Goal: Information Seeking & Learning: Learn about a topic

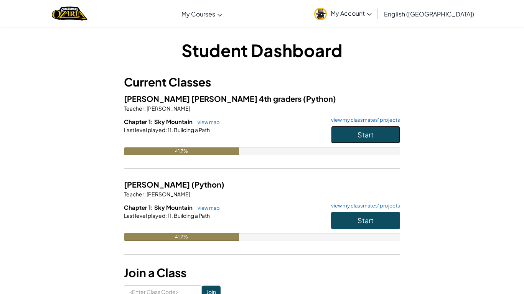
click at [390, 133] on button "Start" at bounding box center [365, 135] width 69 height 18
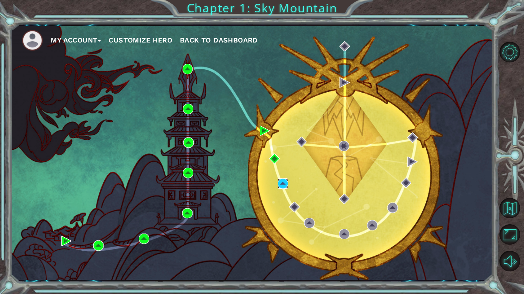
click at [285, 180] on img at bounding box center [283, 184] width 10 height 10
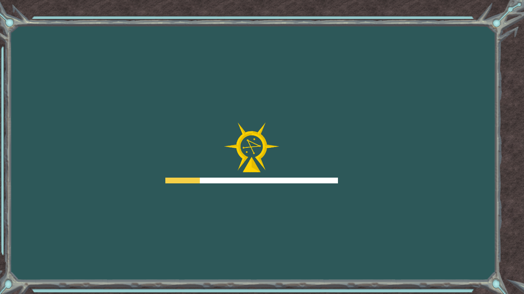
click at [275, 176] on div at bounding box center [251, 153] width 173 height 61
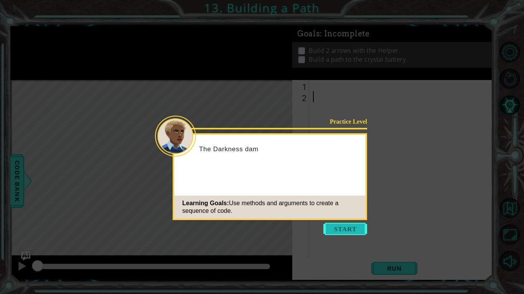
click at [347, 225] on button "Start" at bounding box center [345, 229] width 44 height 12
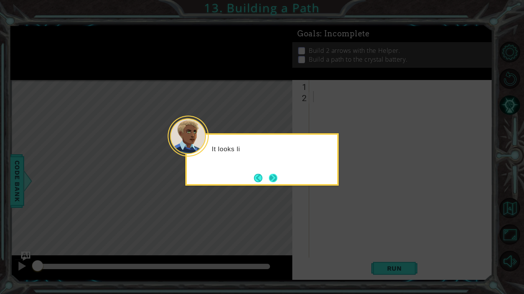
click at [269, 183] on button "Next" at bounding box center [273, 178] width 8 height 8
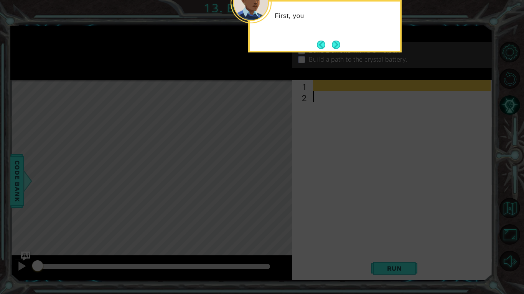
click at [344, 50] on div "First, you" at bounding box center [324, 26] width 153 height 53
click at [332, 49] on button "Next" at bounding box center [336, 44] width 9 height 9
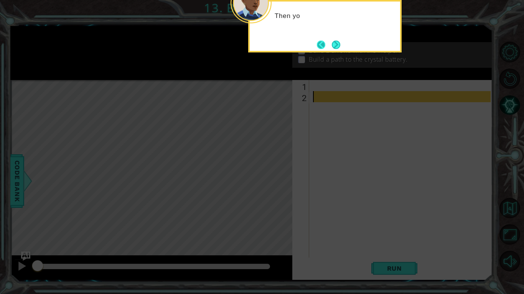
click at [329, 41] on button "Back" at bounding box center [324, 45] width 15 height 8
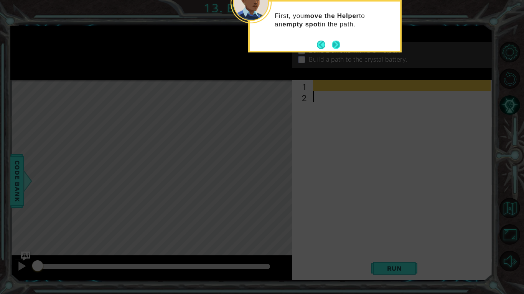
click at [333, 43] on button "Next" at bounding box center [336, 44] width 13 height 13
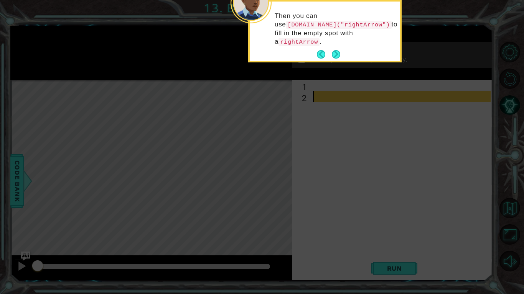
click at [341, 39] on div "Then you can use [DOMAIN_NAME]("rightArrow") to fill in the empty spot with a r…" at bounding box center [325, 33] width 150 height 56
click at [340, 50] on button "Next" at bounding box center [336, 54] width 8 height 8
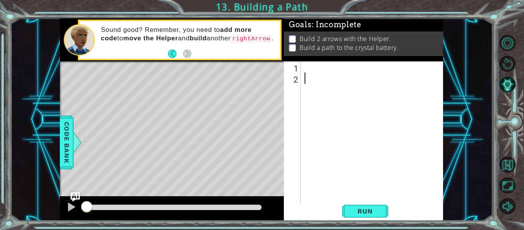
type textarea "5"
